Goal: Task Accomplishment & Management: Complete application form

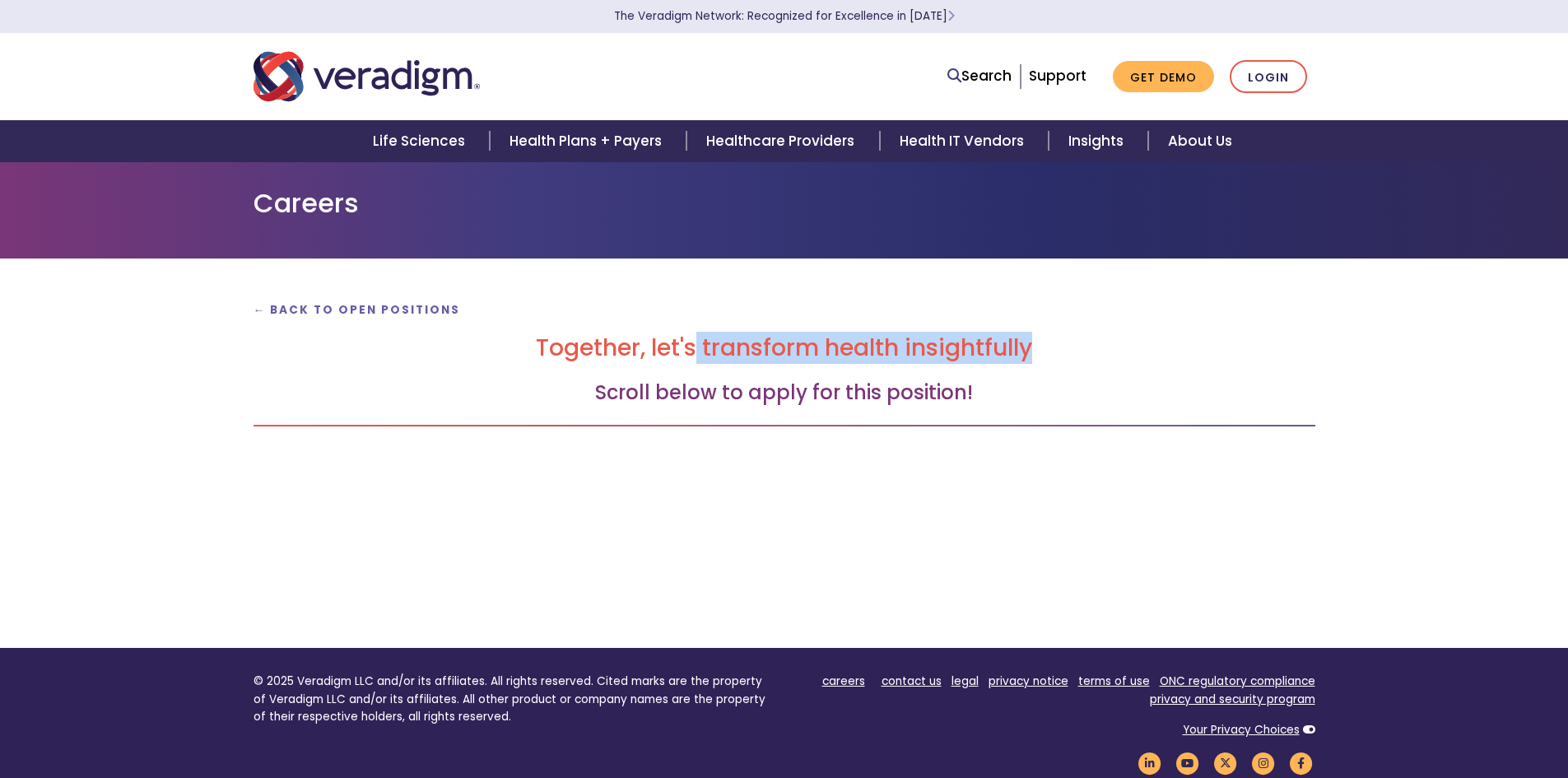
drag, startPoint x: 699, startPoint y: 355, endPoint x: 1069, endPoint y: 354, distance: 370.0
click at [1069, 354] on h2 "Together, let's transform health insightfully" at bounding box center [784, 348] width 1062 height 28
click at [1071, 376] on div "← Back to Open Positions Together, let's transform health insightfully Scroll b…" at bounding box center [784, 382] width 1087 height 168
click at [871, 389] on h3 "Scroll below to apply for this position!" at bounding box center [784, 394] width 1062 height 24
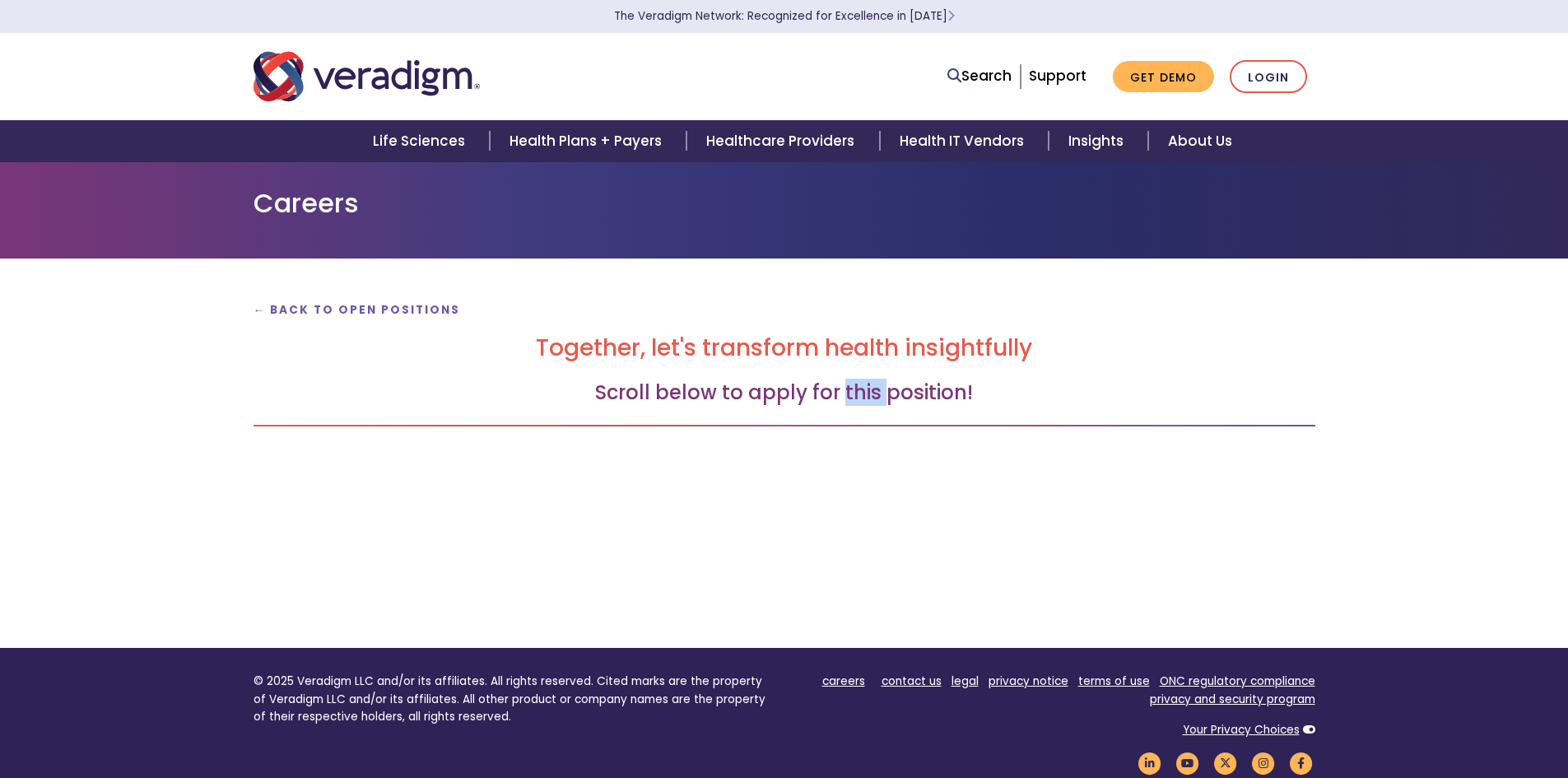
click at [871, 389] on h3 "Scroll below to apply for this position!" at bounding box center [784, 394] width 1062 height 24
click at [883, 401] on h3 "Scroll below to apply for this position!" at bounding box center [784, 394] width 1062 height 24
click at [877, 401] on h3 "Scroll below to apply for this position!" at bounding box center [784, 394] width 1062 height 24
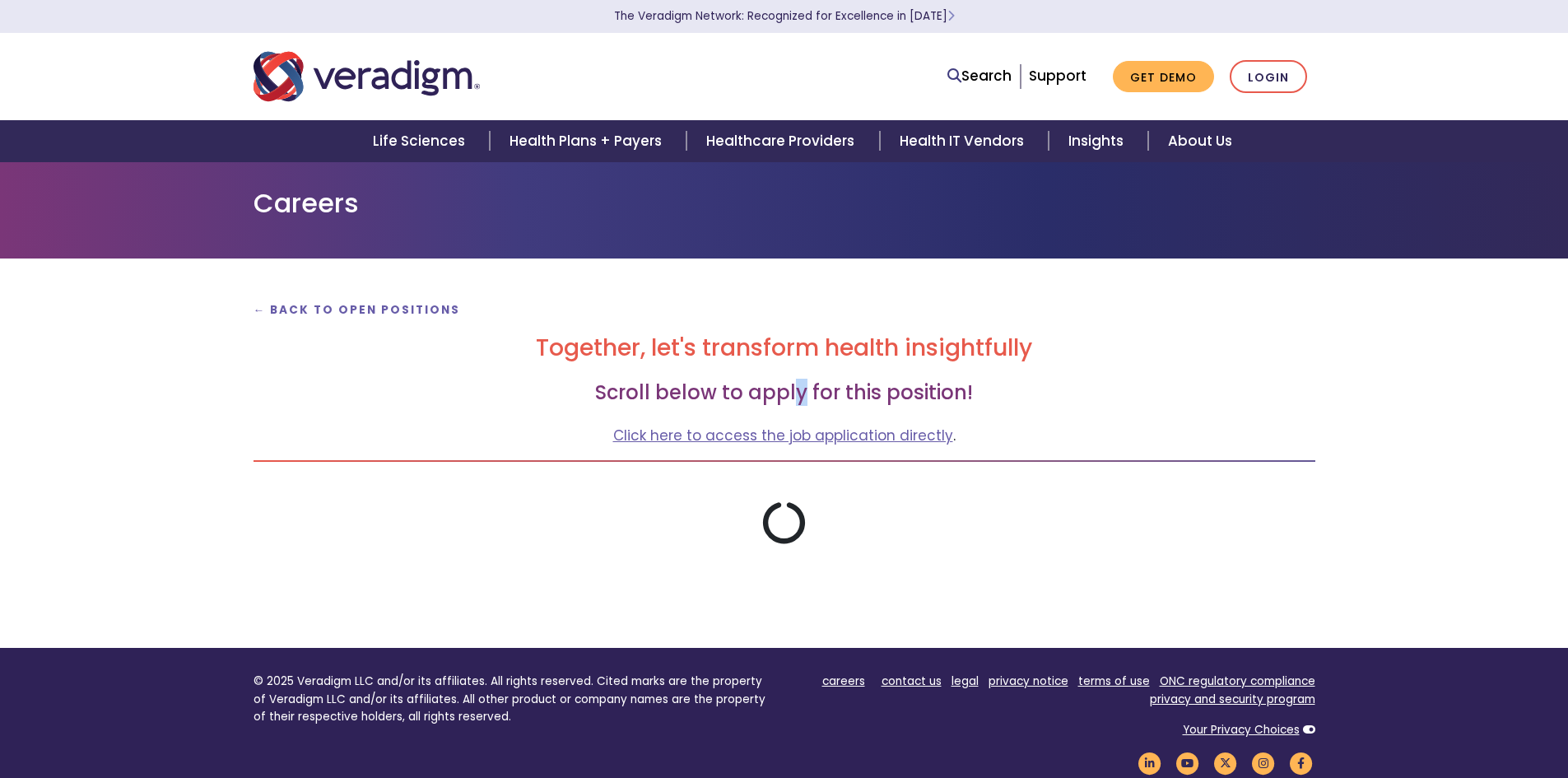
click at [798, 401] on h3 "Scroll below to apply for this position!" at bounding box center [784, 394] width 1062 height 24
click at [797, 401] on h3 "Scroll below to apply for this position!" at bounding box center [784, 394] width 1062 height 24
click at [697, 439] on link "Click here to access the job application directly" at bounding box center [783, 435] width 340 height 20
